Goal: Transaction & Acquisition: Purchase product/service

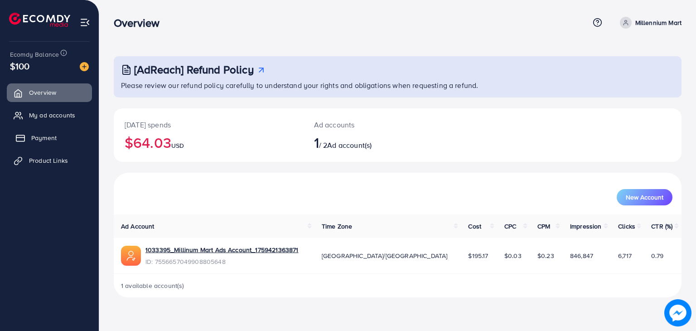
click at [60, 143] on link "Payment" at bounding box center [49, 138] width 85 height 18
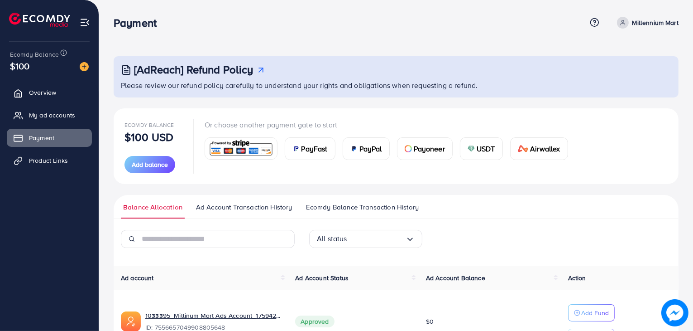
click at [307, 150] on span "PayFast" at bounding box center [315, 148] width 26 height 11
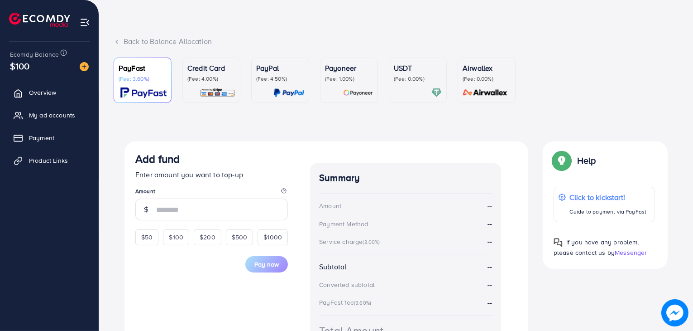
scroll to position [31, 0]
click at [422, 64] on p "USDT" at bounding box center [418, 67] width 48 height 11
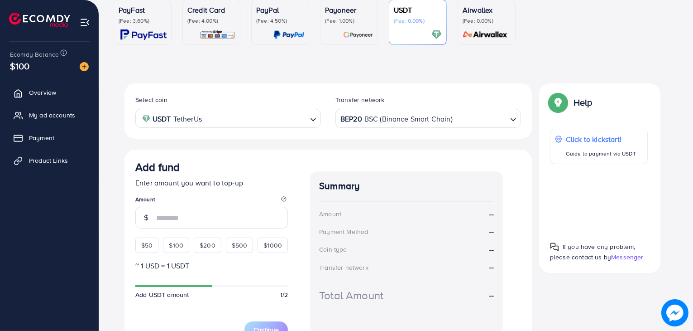
scroll to position [136, 0]
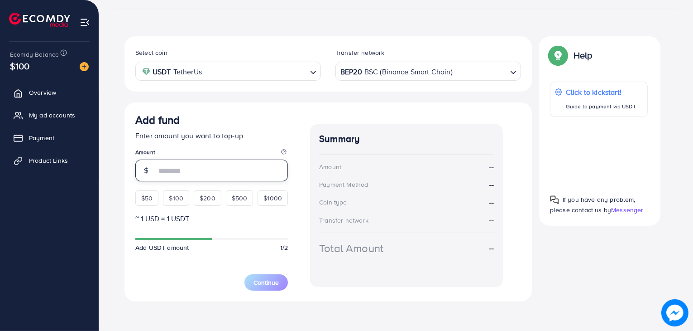
click at [239, 164] on input "number" at bounding box center [222, 170] width 132 height 22
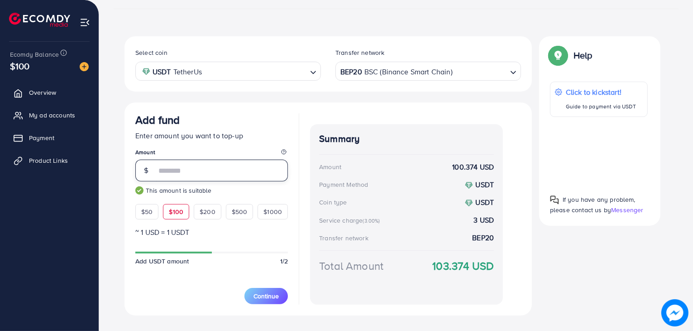
type input "***"
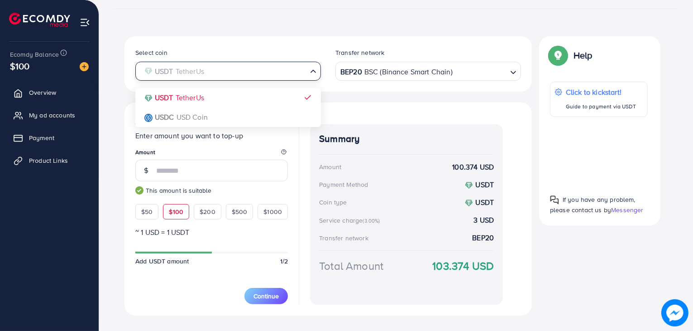
click at [302, 76] on input "Search for option" at bounding box center [222, 71] width 167 height 14
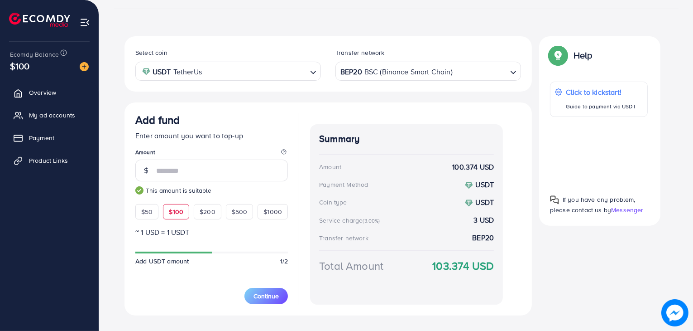
scroll to position [153, 0]
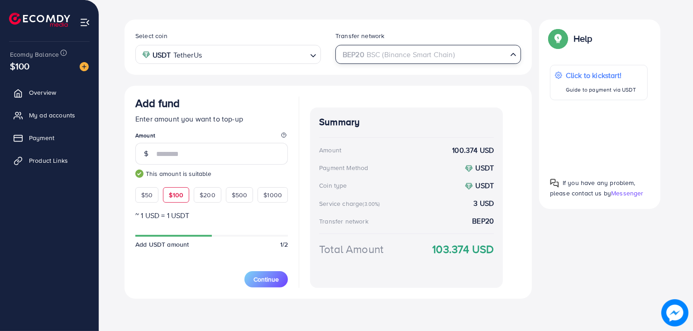
click at [422, 51] on div "BEP20 BSC (Binance Smart Chain)" at bounding box center [423, 54] width 169 height 16
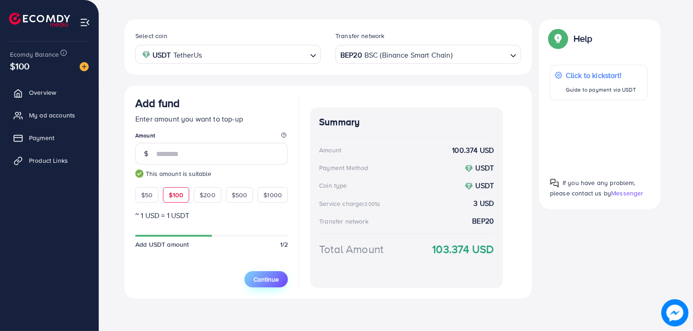
click at [270, 276] on span "Continue" at bounding box center [266, 278] width 25 height 9
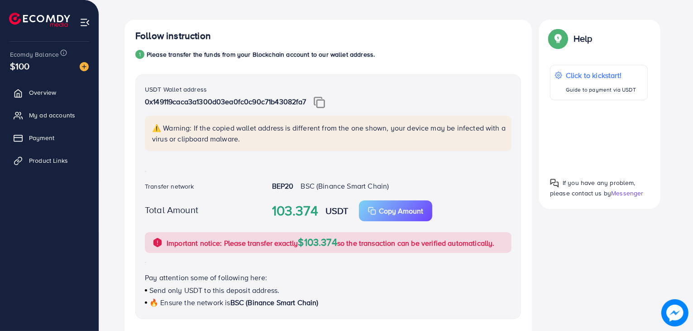
click at [322, 104] on img at bounding box center [319, 102] width 11 height 12
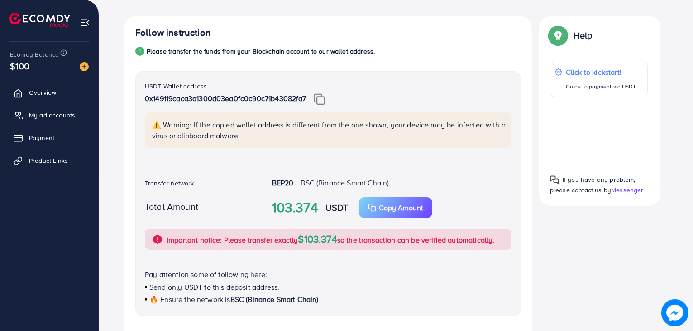
scroll to position [0, 0]
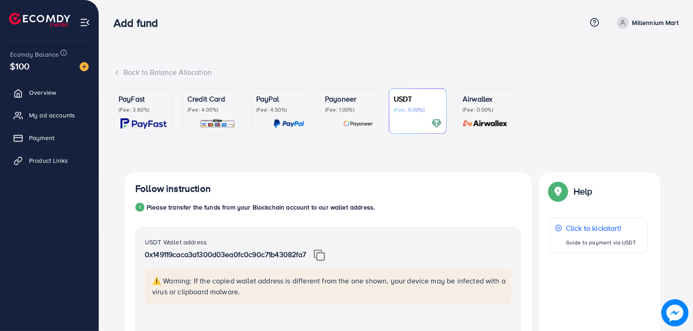
click at [233, 139] on ul "PayFast (Fee: 3.60%) Credit Card (Fee: 4.00%) PayPal (Fee: 4.50%) Payoneer (Fee…" at bounding box center [396, 116] width 565 height 57
click at [223, 118] on img at bounding box center [218, 123] width 36 height 10
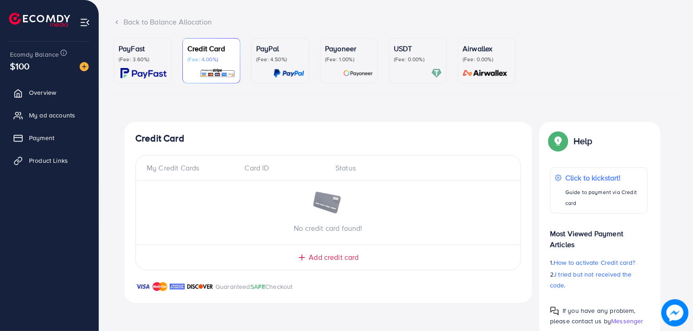
scroll to position [71, 0]
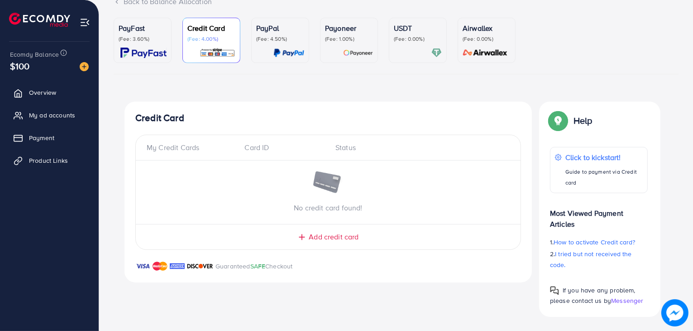
click at [342, 48] on div at bounding box center [349, 53] width 48 height 10
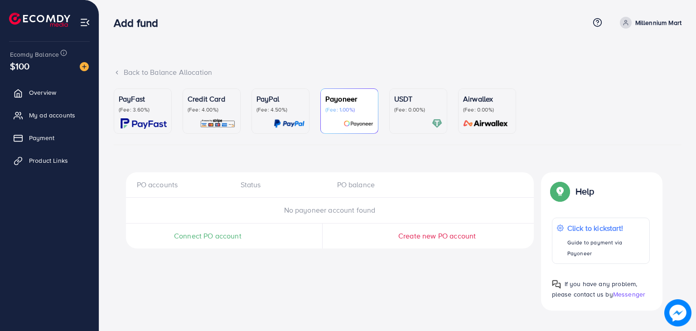
click at [414, 106] on p "(Fee: 0.00%)" at bounding box center [418, 109] width 48 height 7
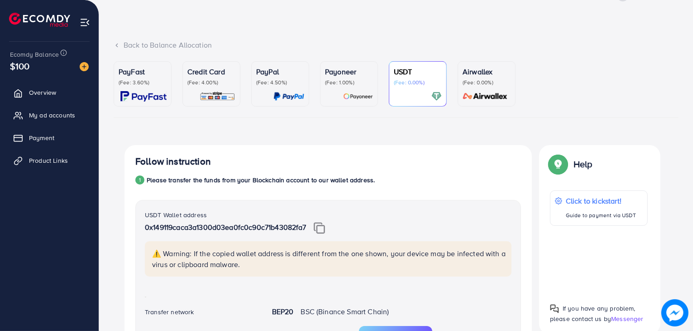
scroll to position [27, 0]
click at [134, 87] on div "PayFast (Fee: 3.60%)" at bounding box center [143, 84] width 48 height 35
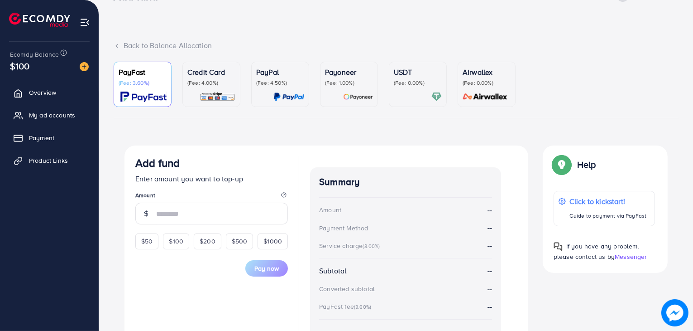
click at [402, 91] on div at bounding box center [418, 96] width 48 height 10
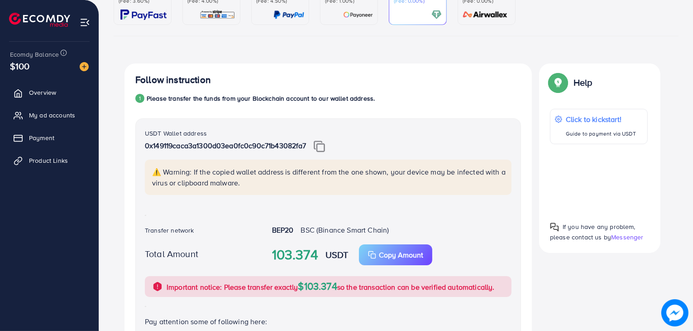
scroll to position [109, 0]
click at [408, 144] on p "0x149119caca3a1300d03ea0fc0c90c71b43082fa7" at bounding box center [328, 145] width 367 height 12
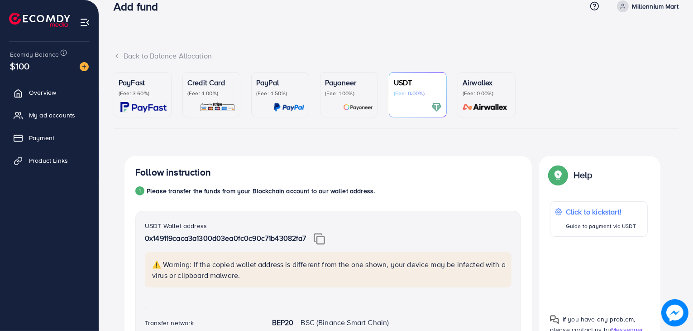
scroll to position [0, 0]
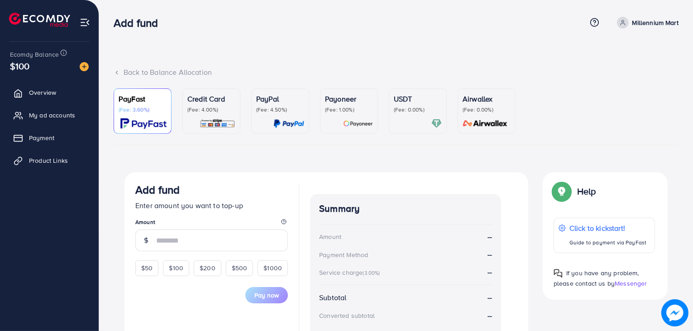
click at [418, 94] on p "USDT" at bounding box center [418, 98] width 48 height 11
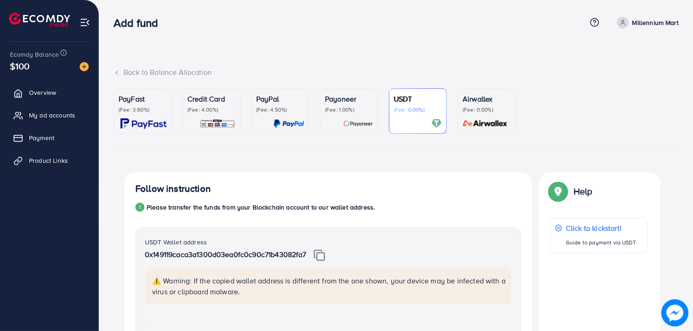
click at [355, 125] on img at bounding box center [358, 123] width 30 height 10
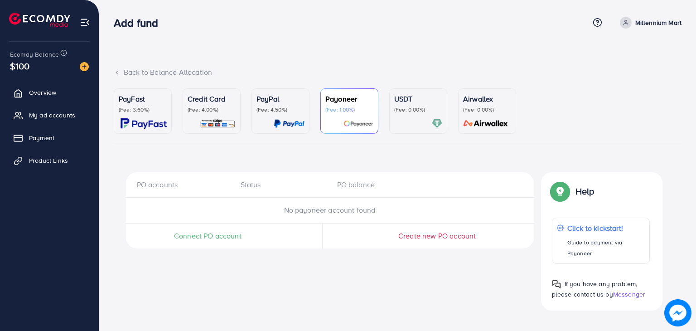
click at [422, 115] on div "USDT (Fee: 0.00%)" at bounding box center [418, 110] width 48 height 35
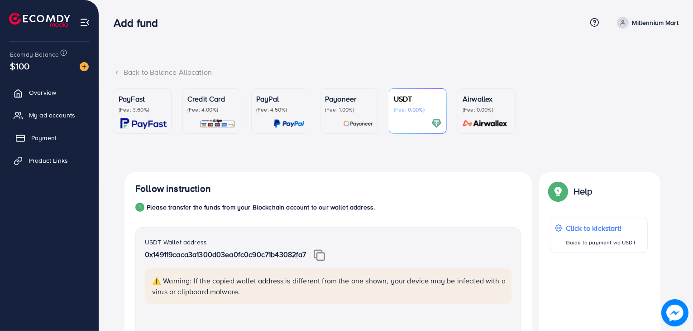
click at [57, 132] on link "Payment" at bounding box center [49, 138] width 85 height 18
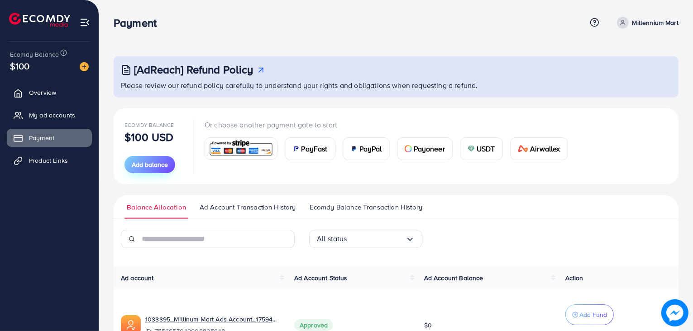
click at [140, 166] on span "Add balance" at bounding box center [150, 164] width 36 height 9
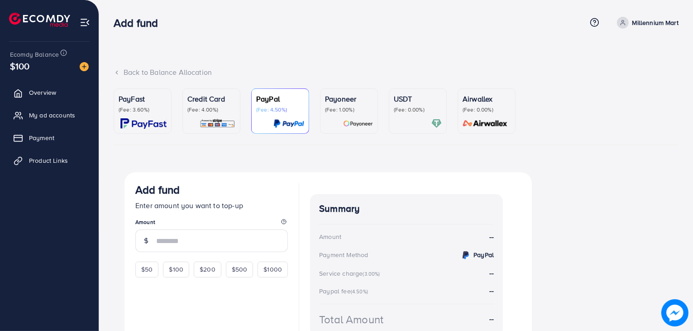
click at [115, 72] on icon at bounding box center [117, 72] width 6 height 6
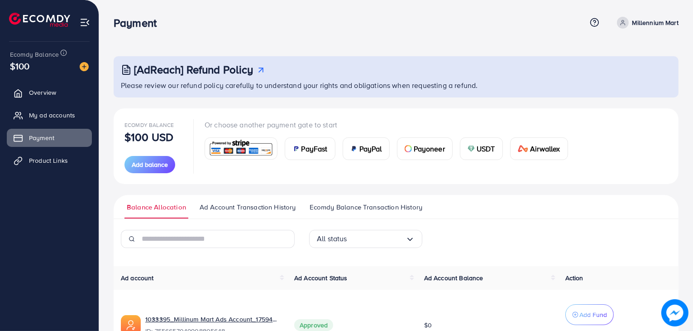
scroll to position [67, 0]
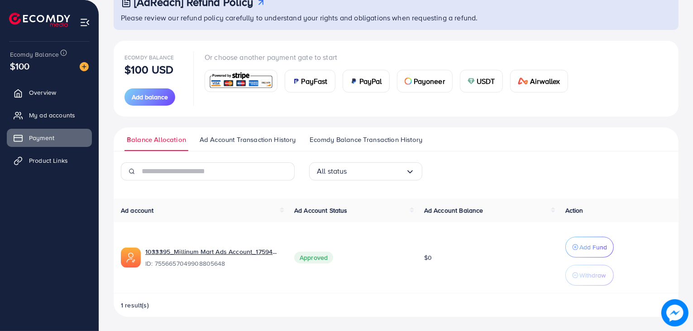
click at [482, 80] on span "USDT" at bounding box center [486, 81] width 19 height 11
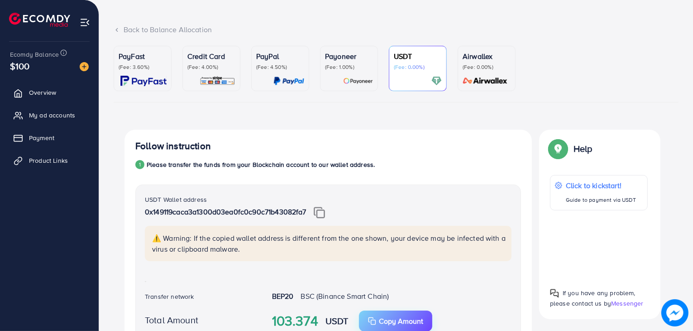
scroll to position [43, 0]
click at [500, 66] on p "(Fee: 0.00%)" at bounding box center [487, 66] width 48 height 7
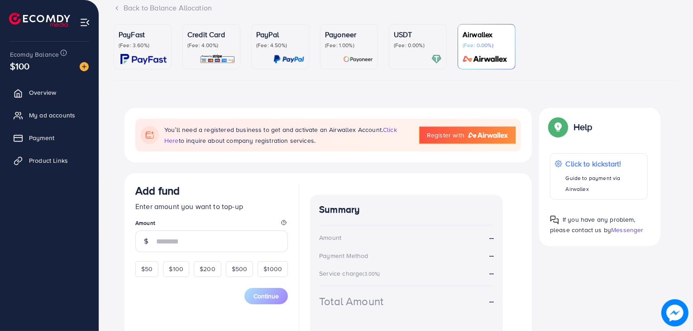
scroll to position [45, 0]
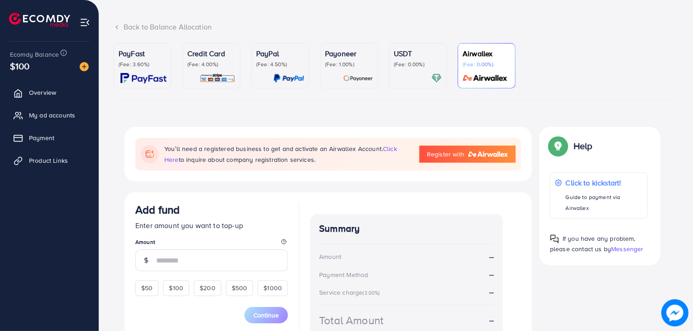
click at [441, 60] on div "USDT (Fee: 0.00%)" at bounding box center [418, 58] width 48 height 20
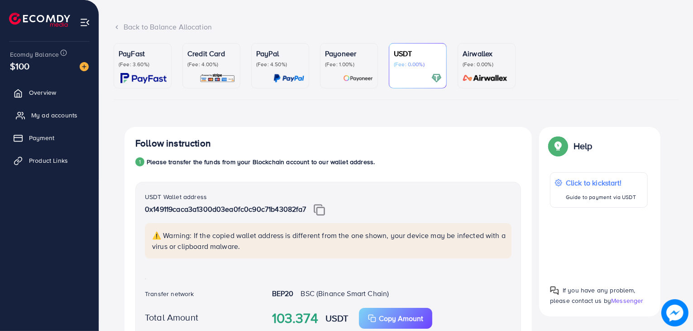
click at [61, 112] on span "My ad accounts" at bounding box center [54, 114] width 46 height 9
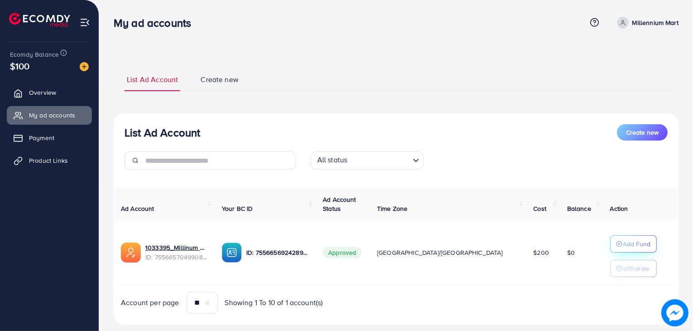
click at [624, 244] on p "Add Fund" at bounding box center [638, 243] width 28 height 11
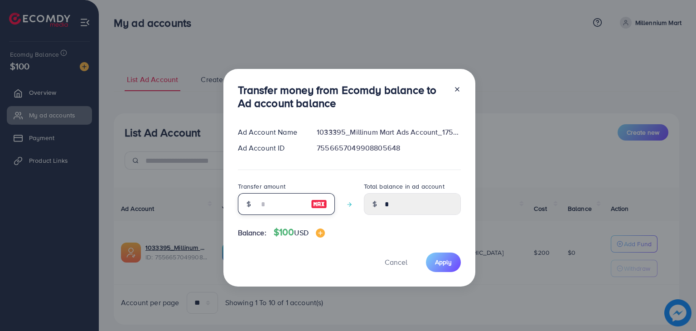
click at [277, 203] on input "number" at bounding box center [281, 204] width 45 height 22
click at [457, 95] on div at bounding box center [453, 98] width 14 height 30
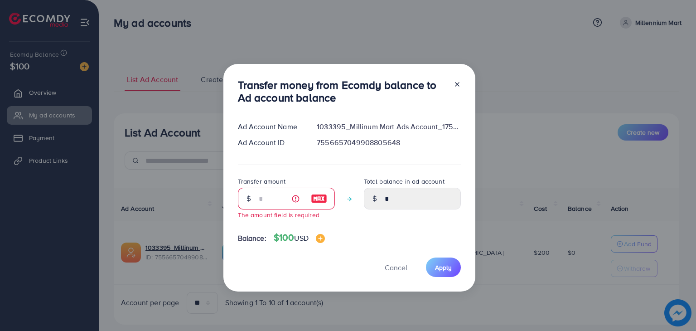
click at [458, 88] on div at bounding box center [453, 93] width 14 height 30
click at [456, 84] on line at bounding box center [457, 84] width 4 height 4
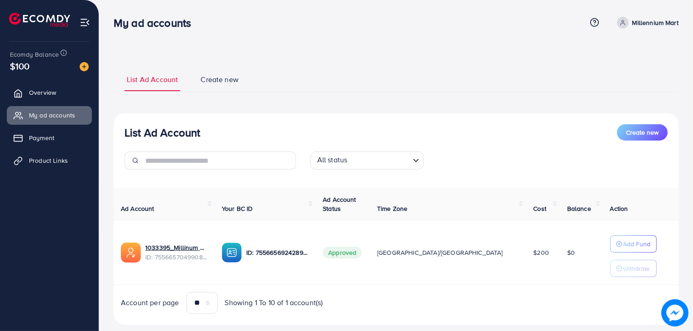
scroll to position [18, 0]
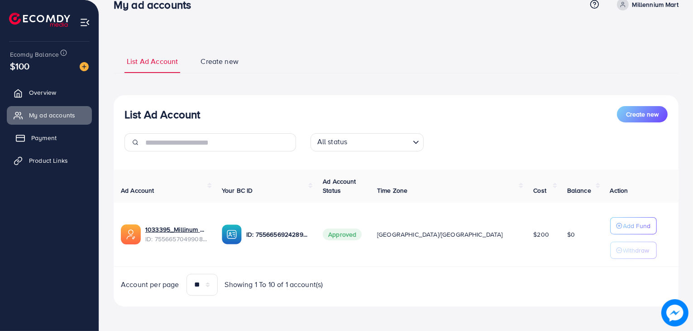
click at [31, 135] on span "Payment" at bounding box center [43, 137] width 25 height 9
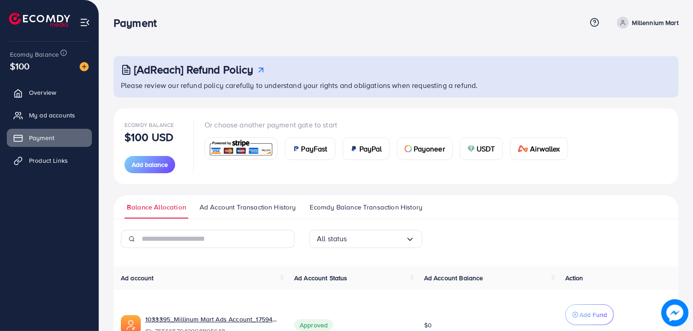
click at [152, 138] on p "$100 USD" at bounding box center [149, 136] width 49 height 11
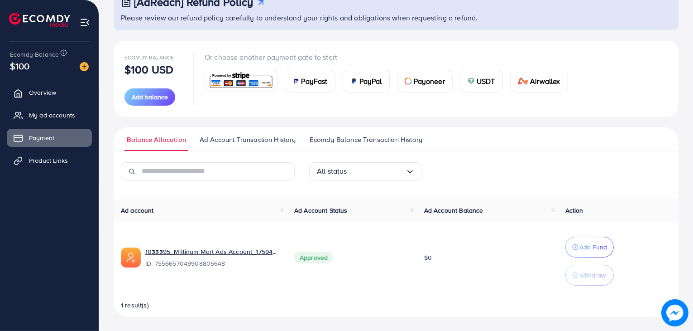
scroll to position [67, 0]
click at [475, 80] on img at bounding box center [471, 81] width 7 height 7
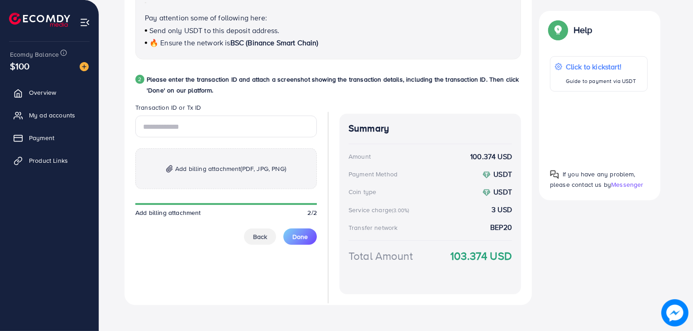
scroll to position [418, 0]
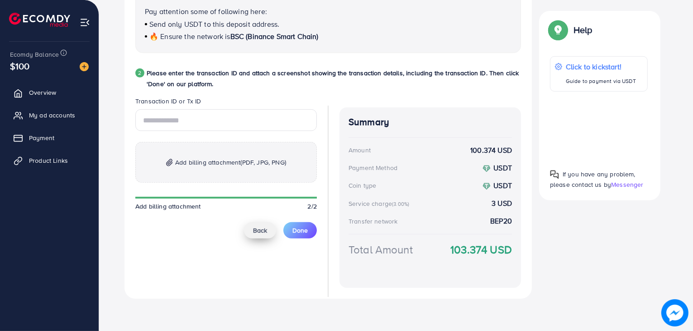
click at [257, 230] on span "Back" at bounding box center [260, 230] width 14 height 9
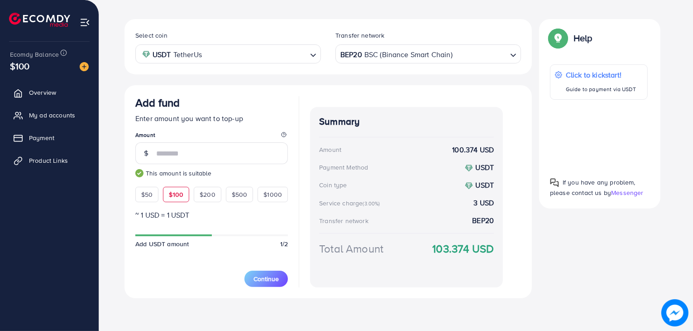
scroll to position [153, 0]
click at [211, 196] on span "$200" at bounding box center [208, 194] width 16 height 9
click at [239, 197] on span "$500" at bounding box center [240, 194] width 16 height 9
click at [210, 200] on div "$200" at bounding box center [208, 194] width 28 height 15
type input "***"
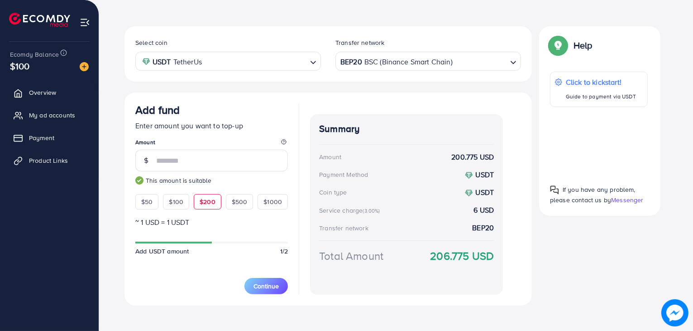
scroll to position [0, 0]
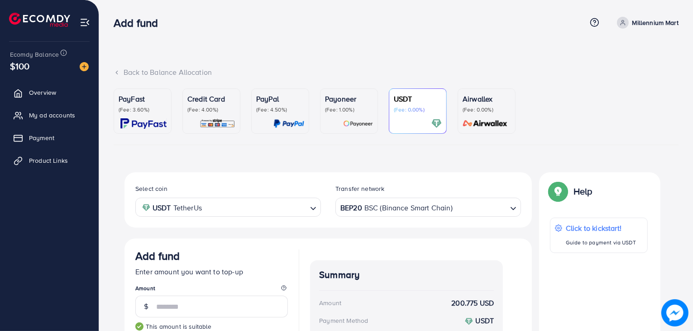
click at [199, 115] on div "Credit Card (Fee: 4.00%)" at bounding box center [211, 110] width 48 height 35
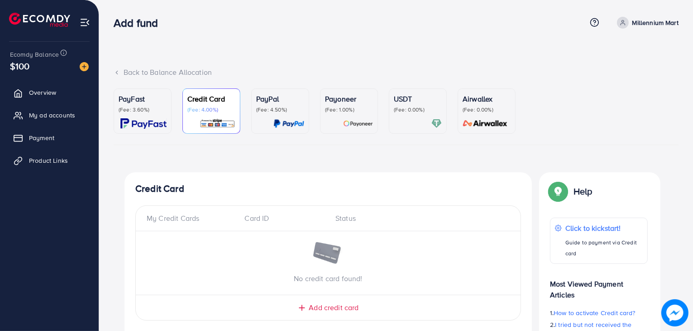
scroll to position [71, 0]
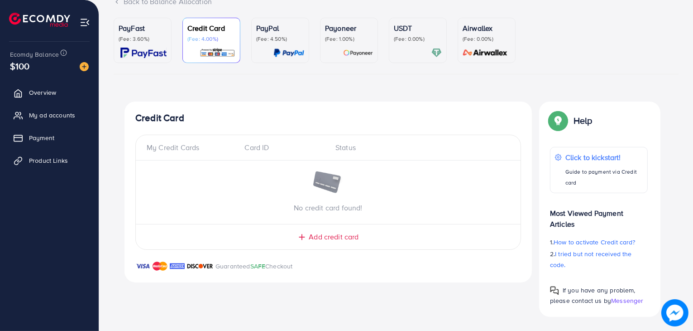
click at [341, 239] on span "Add credit card" at bounding box center [334, 236] width 50 height 10
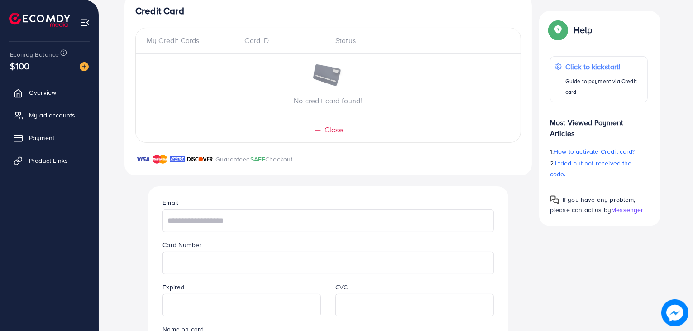
scroll to position [181, 0]
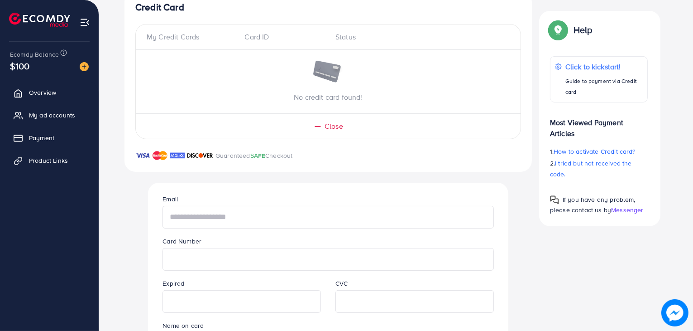
click at [351, 216] on input "text" at bounding box center [328, 217] width 331 height 23
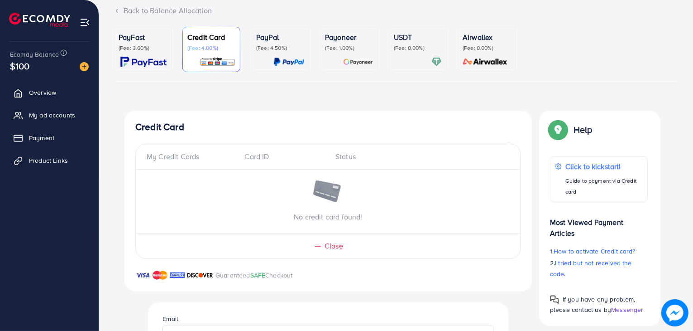
scroll to position [61, 0]
click at [43, 120] on span "My ad accounts" at bounding box center [54, 114] width 46 height 9
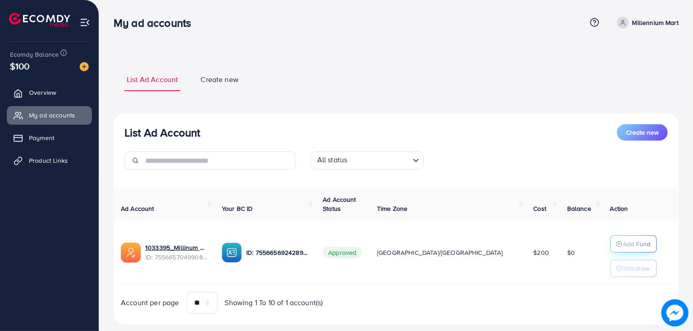
click at [624, 238] on p "Add Fund" at bounding box center [638, 243] width 28 height 11
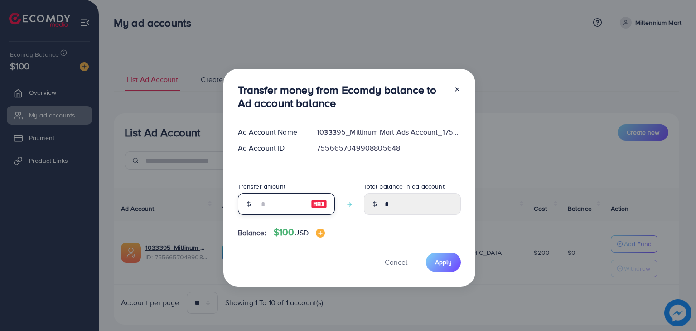
click at [272, 202] on input "number" at bounding box center [281, 204] width 45 height 22
type input "*"
type input "****"
type input "**"
type input "*****"
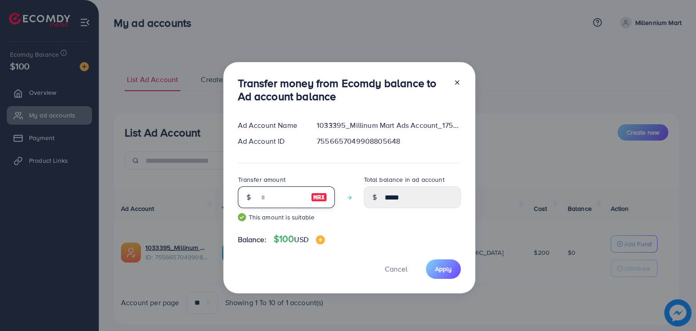
type input "***"
type input "******"
type input "***"
click at [442, 267] on span "Apply" at bounding box center [443, 268] width 17 height 9
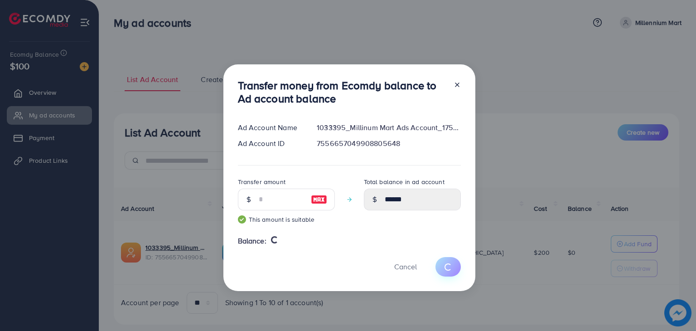
type input "*"
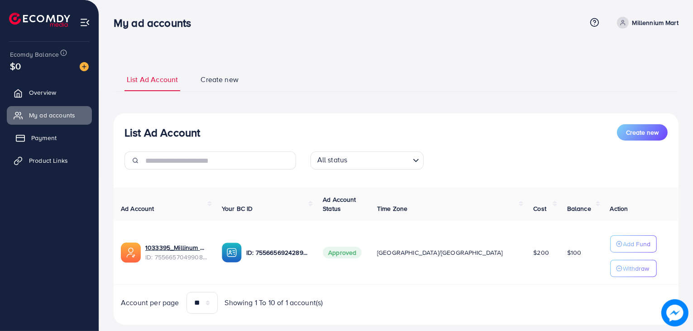
click at [48, 136] on span "Payment" at bounding box center [43, 137] width 25 height 9
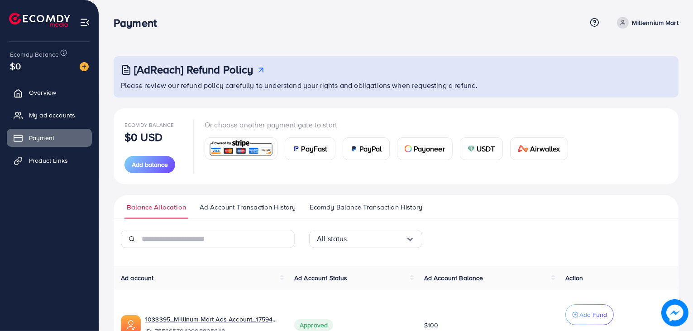
click at [433, 145] on span "Payoneer" at bounding box center [429, 148] width 31 height 11
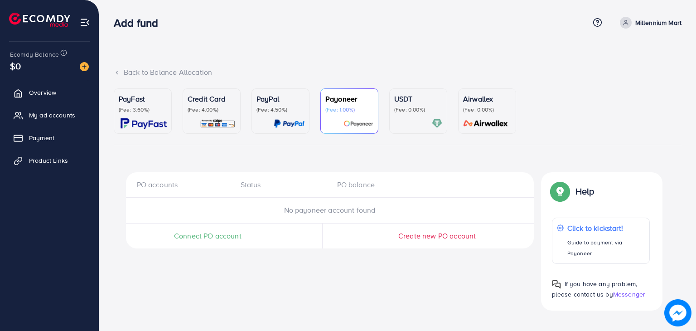
click at [417, 117] on div "USDT (Fee: 0.00%)" at bounding box center [418, 110] width 48 height 35
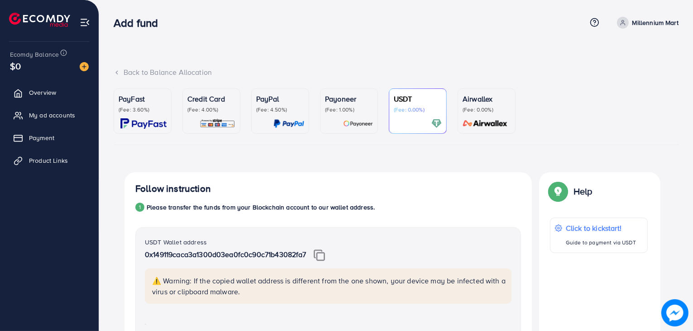
click at [460, 115] on link "Airwallex (Fee: 0.00%)" at bounding box center [487, 110] width 58 height 45
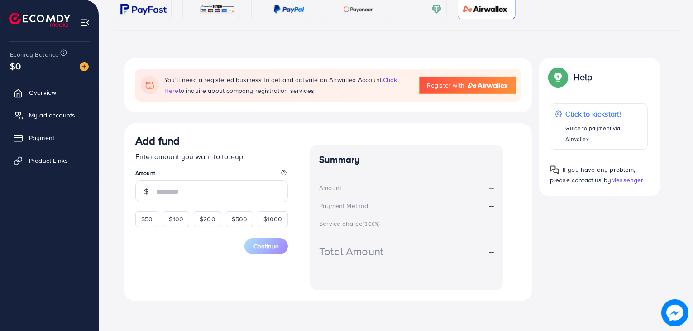
scroll to position [128, 0]
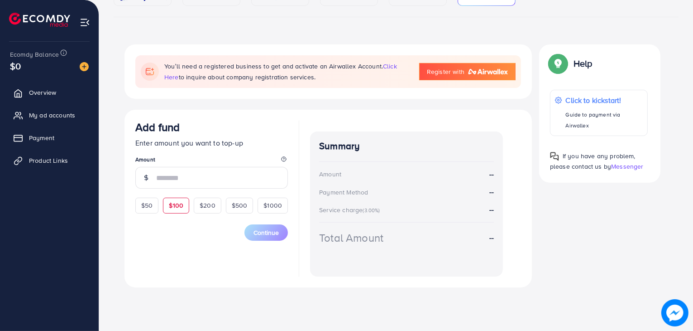
click at [178, 200] on div "$100" at bounding box center [176, 204] width 26 height 15
type input "***"
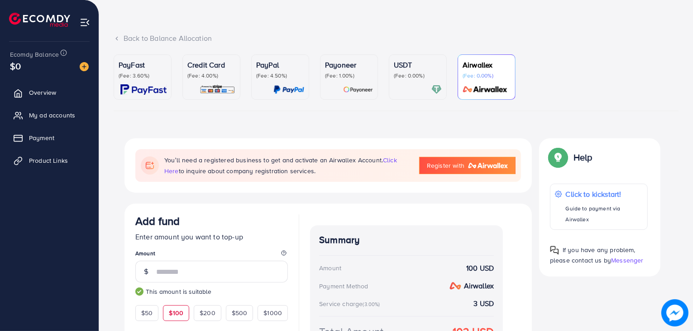
scroll to position [0, 0]
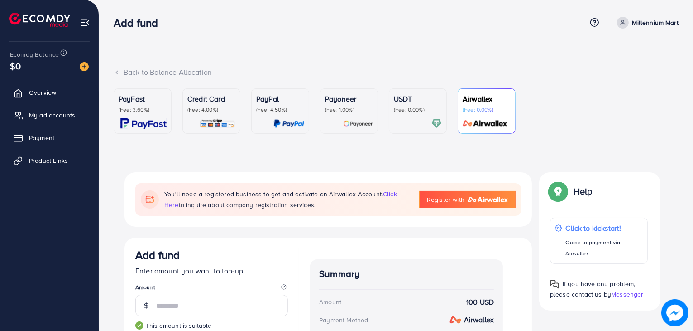
click at [404, 111] on p "(Fee: 0.00%)" at bounding box center [418, 109] width 48 height 7
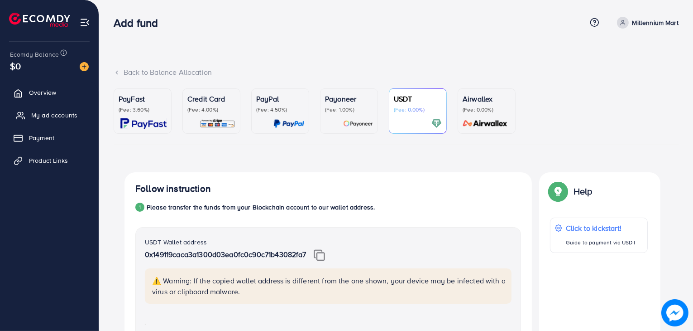
click at [63, 111] on span "My ad accounts" at bounding box center [54, 114] width 46 height 9
